Goal: Navigation & Orientation: Find specific page/section

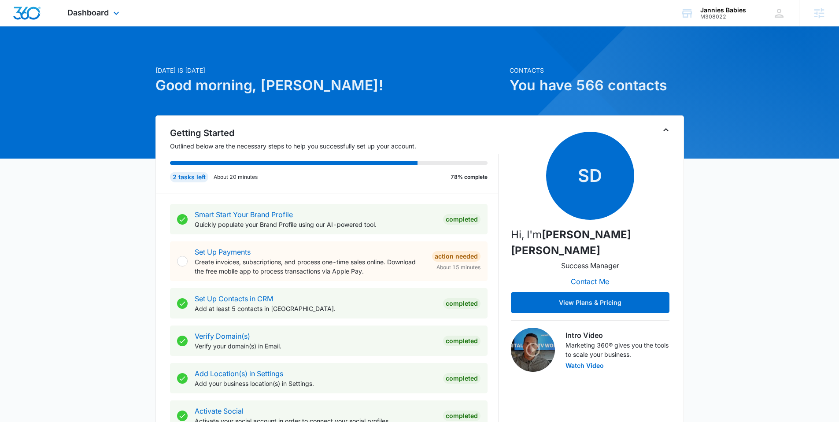
click at [122, 14] on div "Dashboard Apps Reputation Websites Forms CRM Email Social Content Ads Intellige…" at bounding box center [94, 13] width 81 height 26
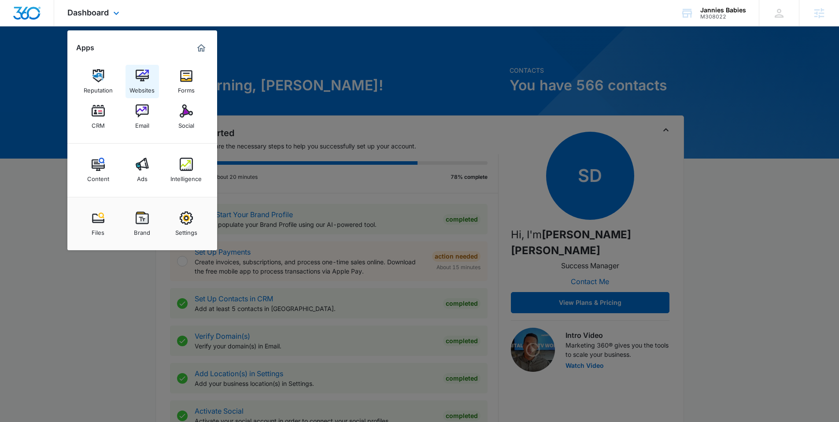
click at [152, 69] on link "Websites" at bounding box center [142, 81] width 33 height 33
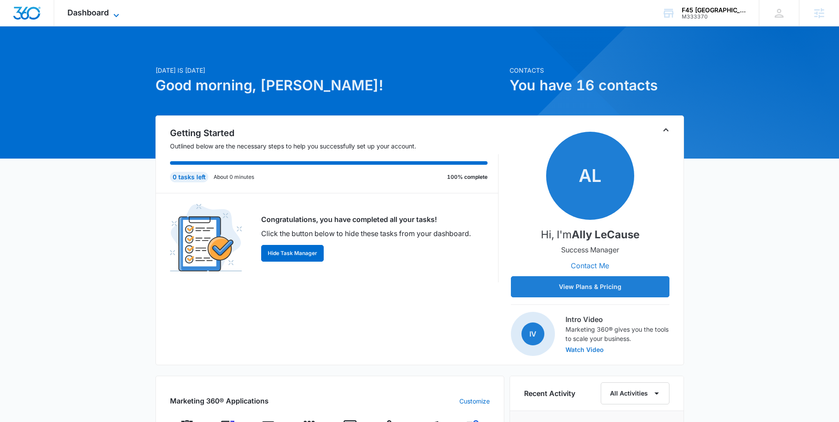
click at [86, 16] on span "Dashboard" at bounding box center [87, 12] width 41 height 9
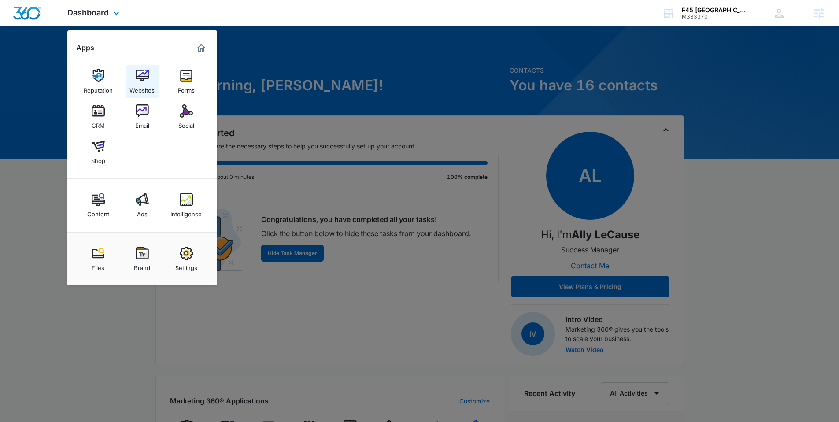
click at [142, 80] on img at bounding box center [142, 75] width 13 height 13
